Goal: Transaction & Acquisition: Purchase product/service

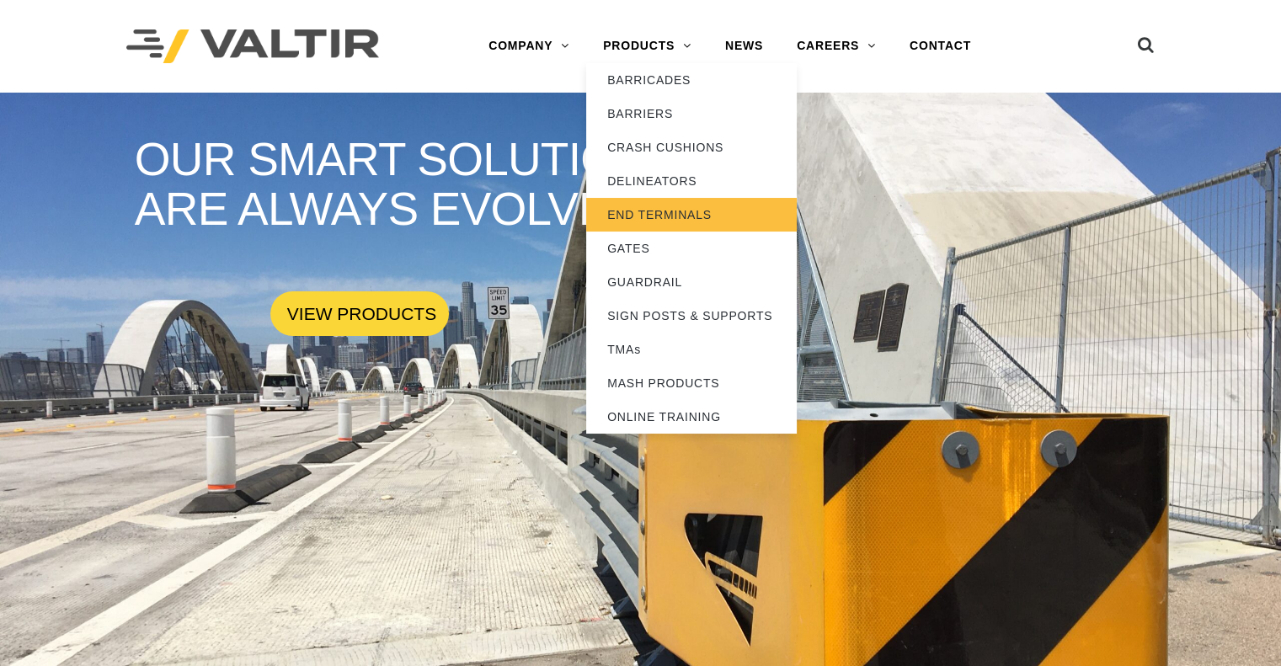
click at [701, 203] on link "END TERMINALS" at bounding box center [691, 215] width 211 height 34
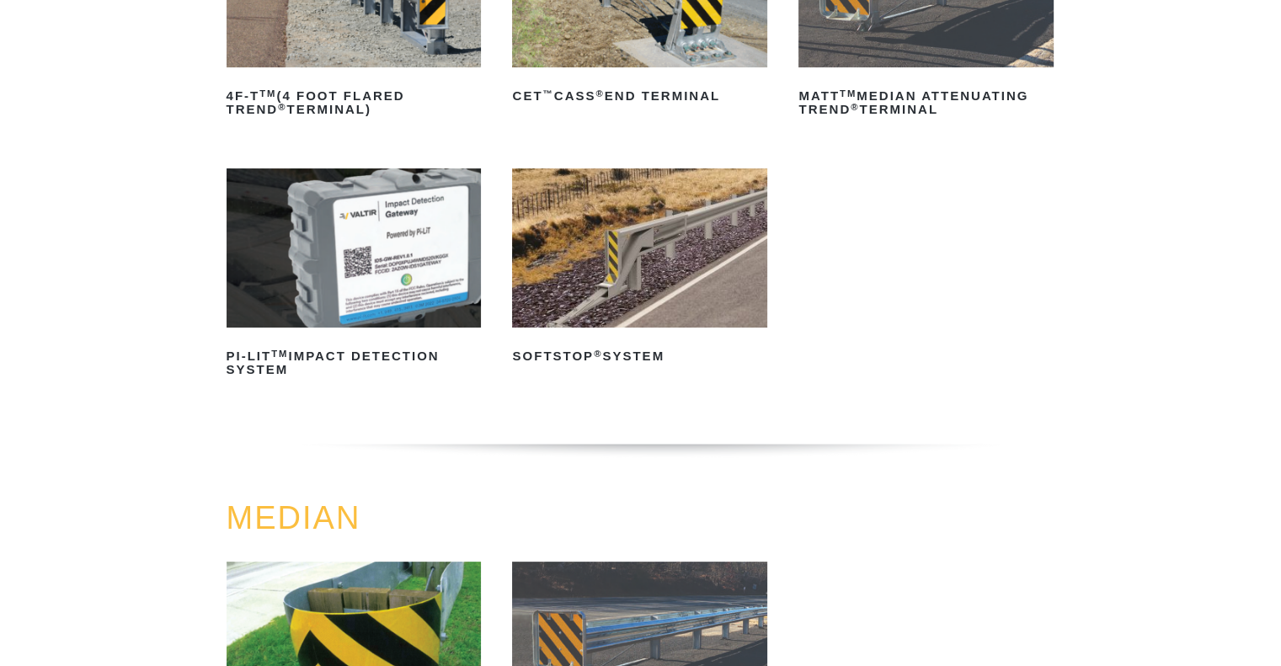
scroll to position [421, 0]
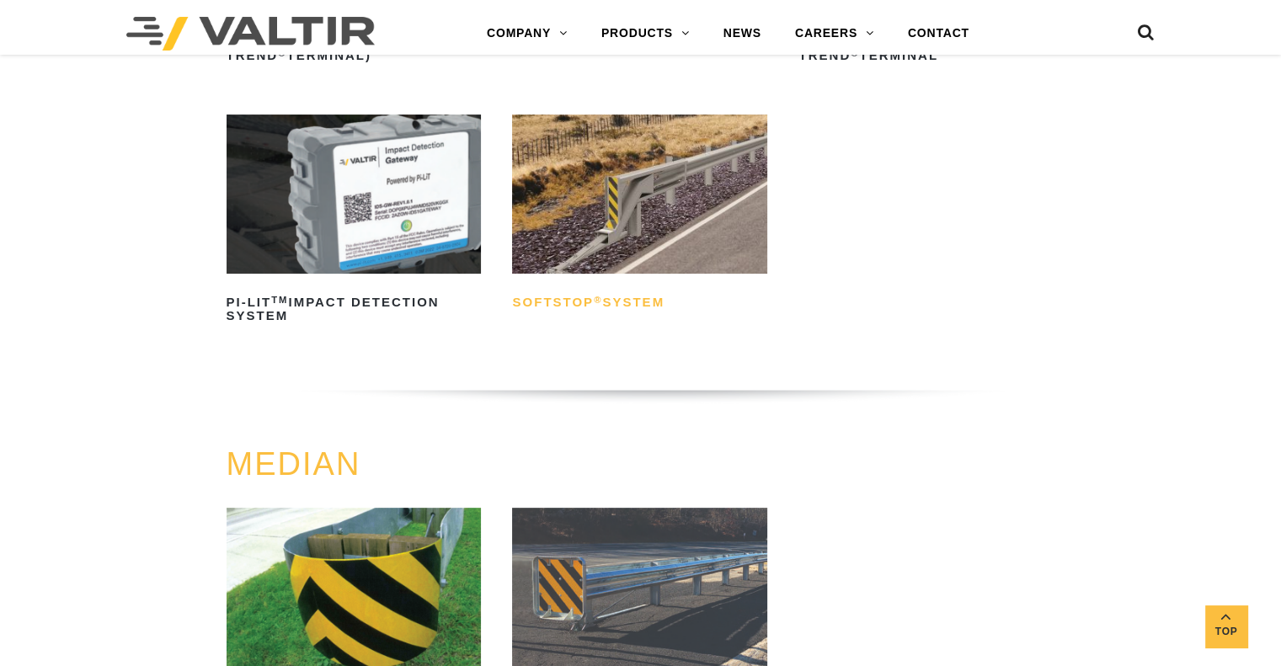
click at [542, 310] on h2 "SoftStop ® System" at bounding box center [639, 302] width 255 height 27
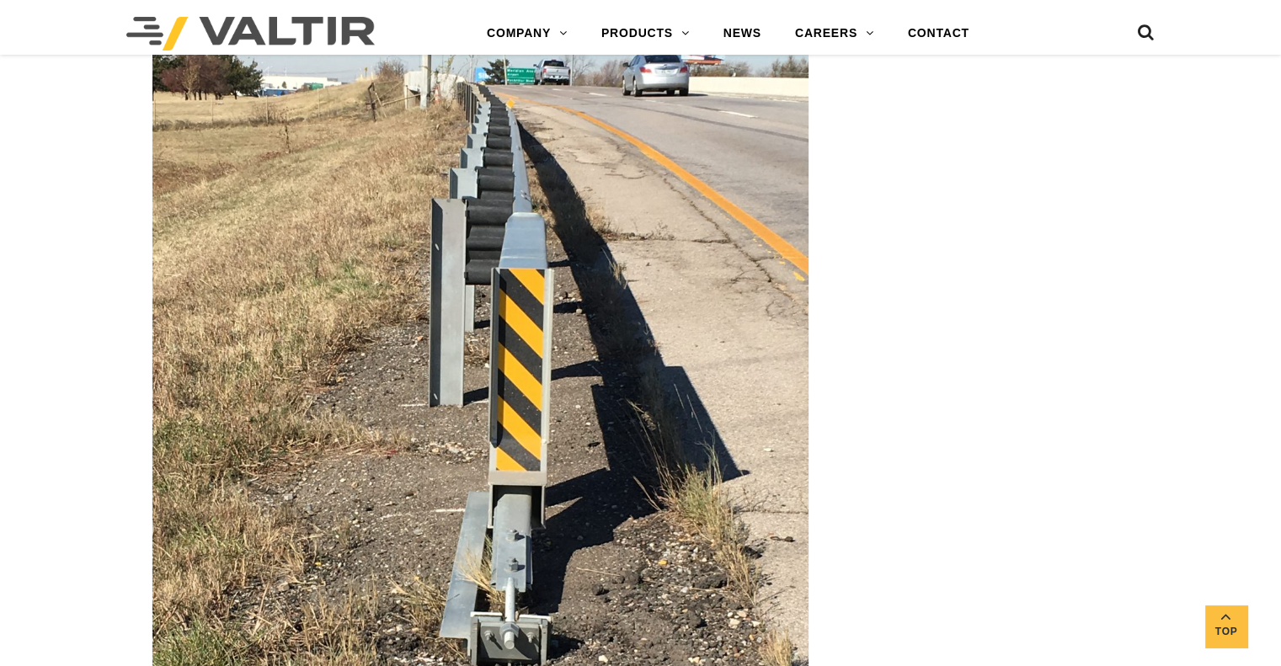
scroll to position [3116, 0]
